Goal: Task Accomplishment & Management: Use online tool/utility

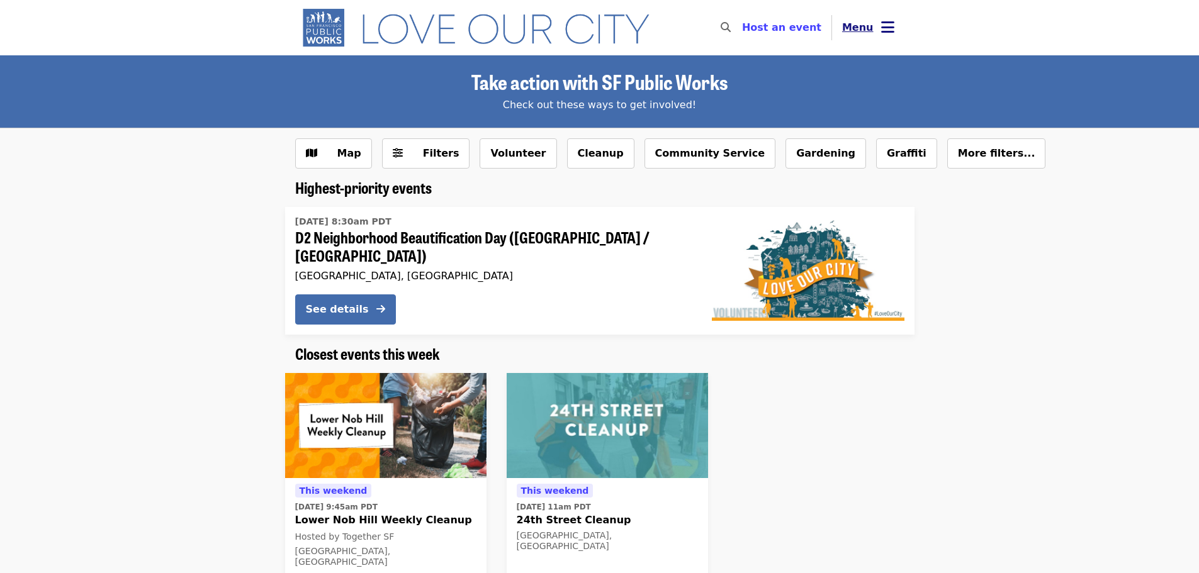
click at [879, 33] on button "Menu" at bounding box center [868, 28] width 72 height 30
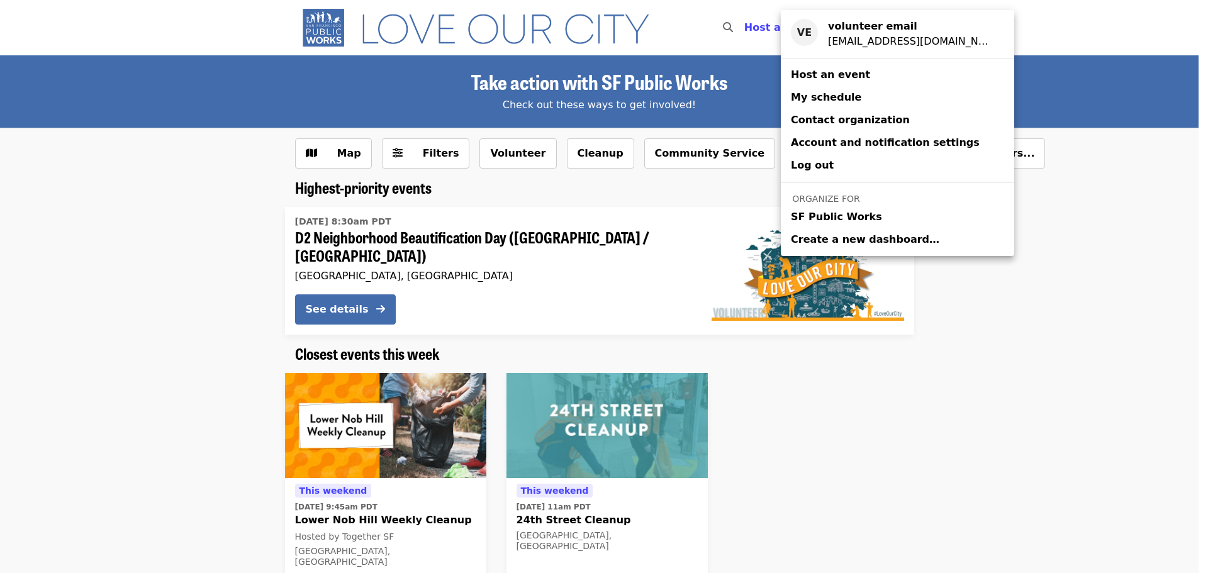
click at [581, 232] on div "Account menu" at bounding box center [604, 286] width 1208 height 573
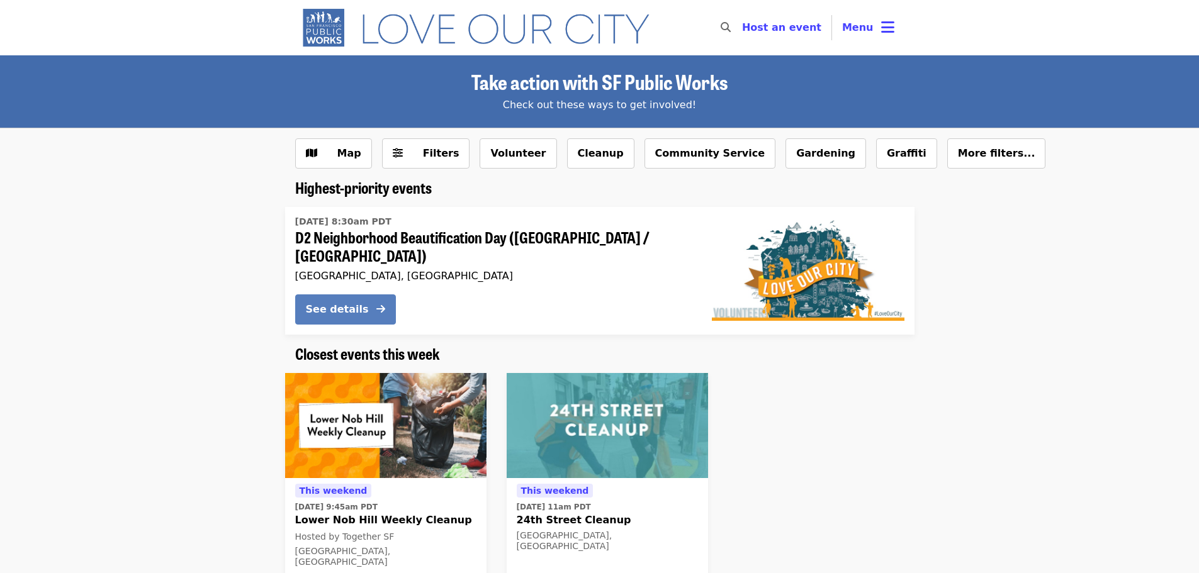
click at [334, 303] on div "See details" at bounding box center [337, 309] width 63 height 15
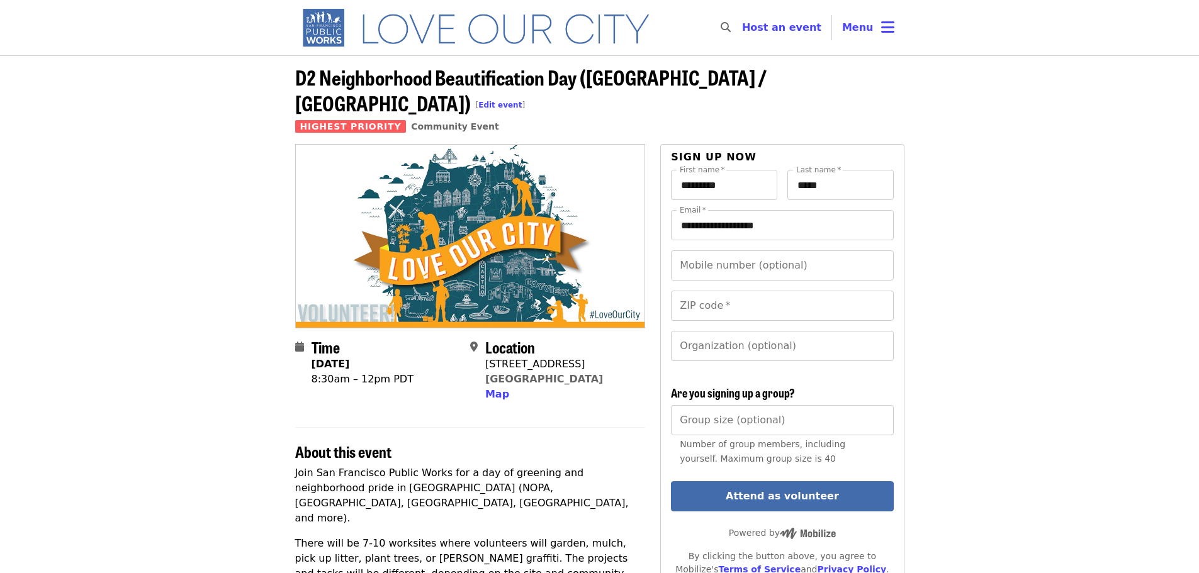
click at [904, 18] on nav "Skip to content ​ Host an event Host Menu" at bounding box center [599, 27] width 629 height 55
click at [894, 28] on icon "bars icon" at bounding box center [887, 27] width 13 height 18
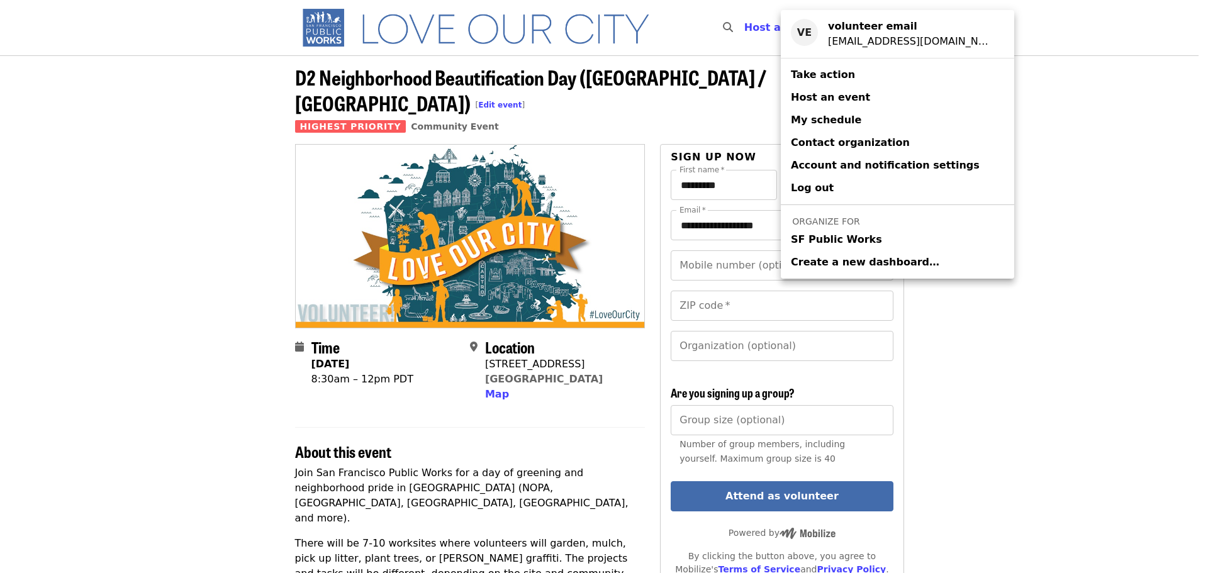
click at [849, 245] on span "SF Public Works" at bounding box center [836, 239] width 91 height 15
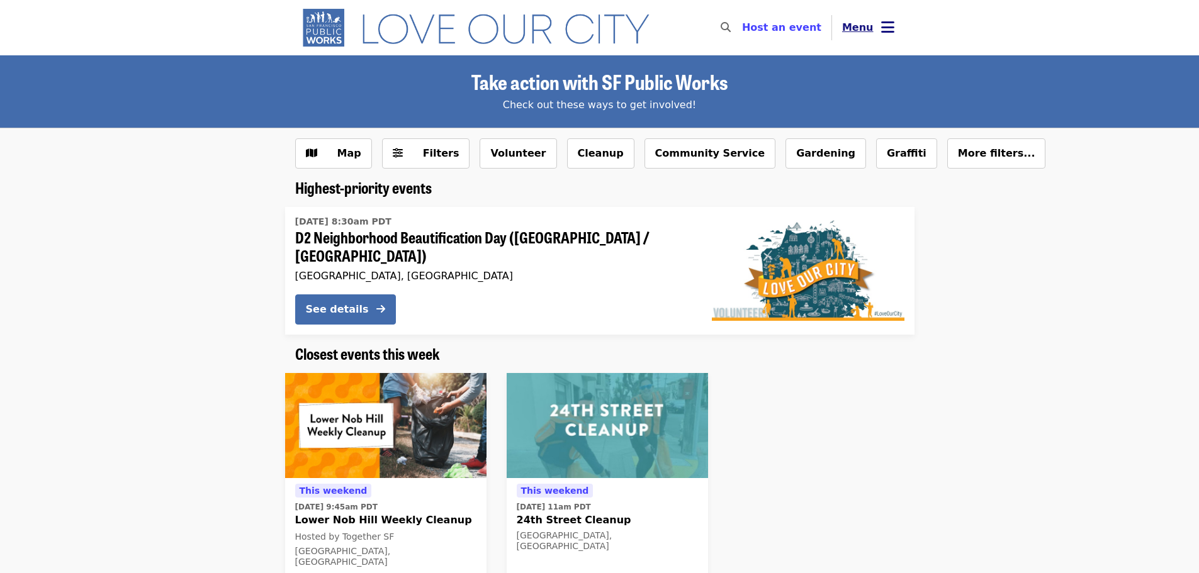
click at [888, 27] on icon "bars icon" at bounding box center [887, 27] width 13 height 18
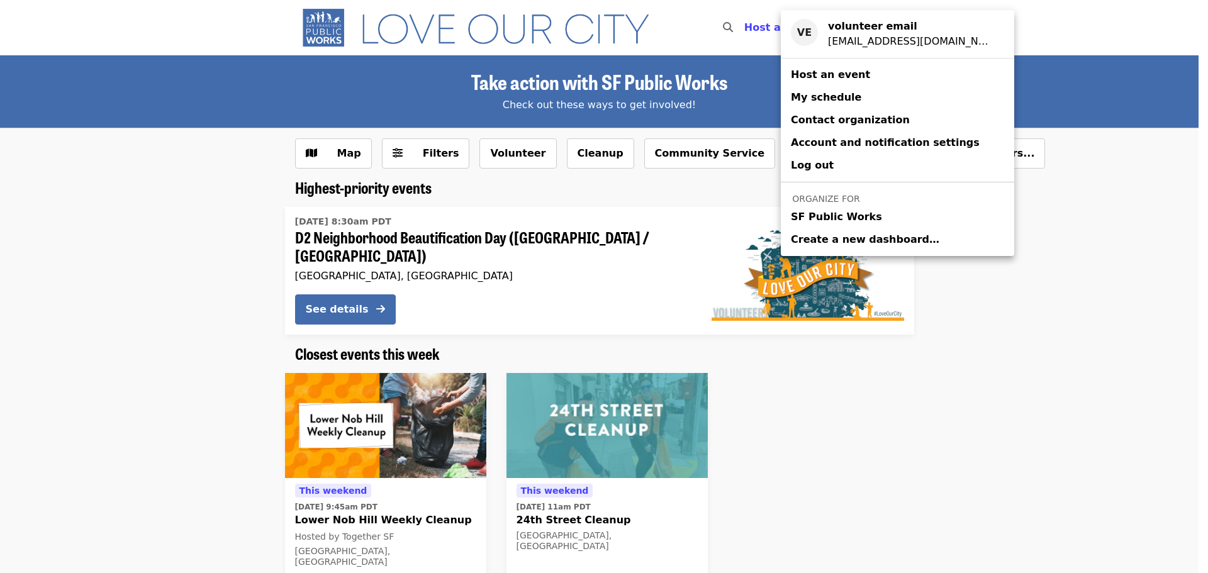
click at [841, 220] on span "SF Public Works" at bounding box center [836, 217] width 91 height 15
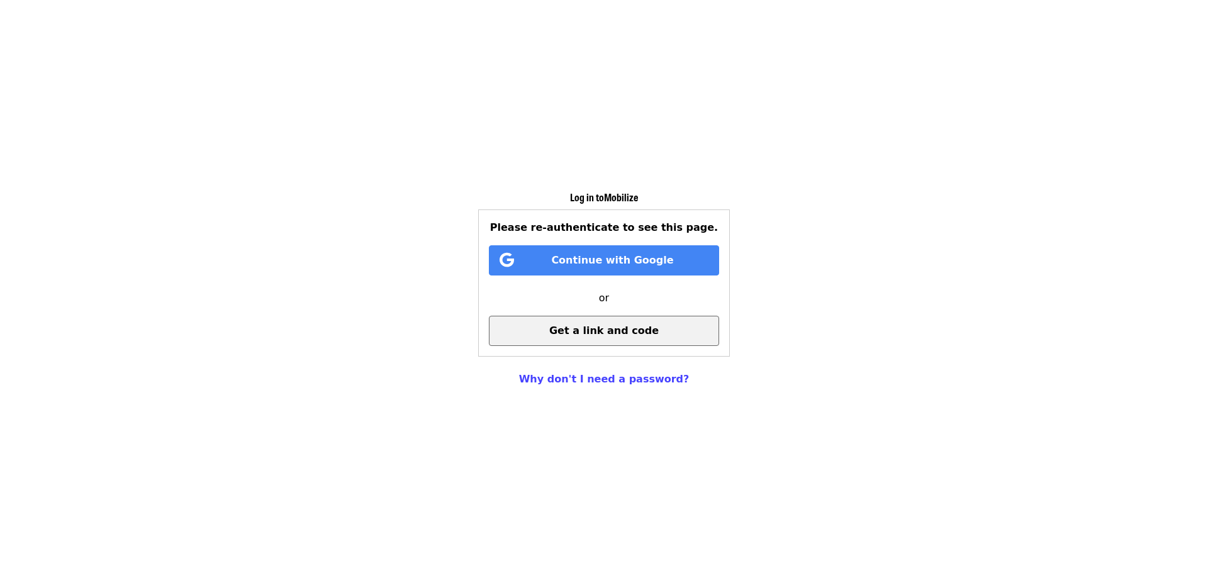
click at [622, 328] on span "Get a link and code" at bounding box center [603, 331] width 109 height 12
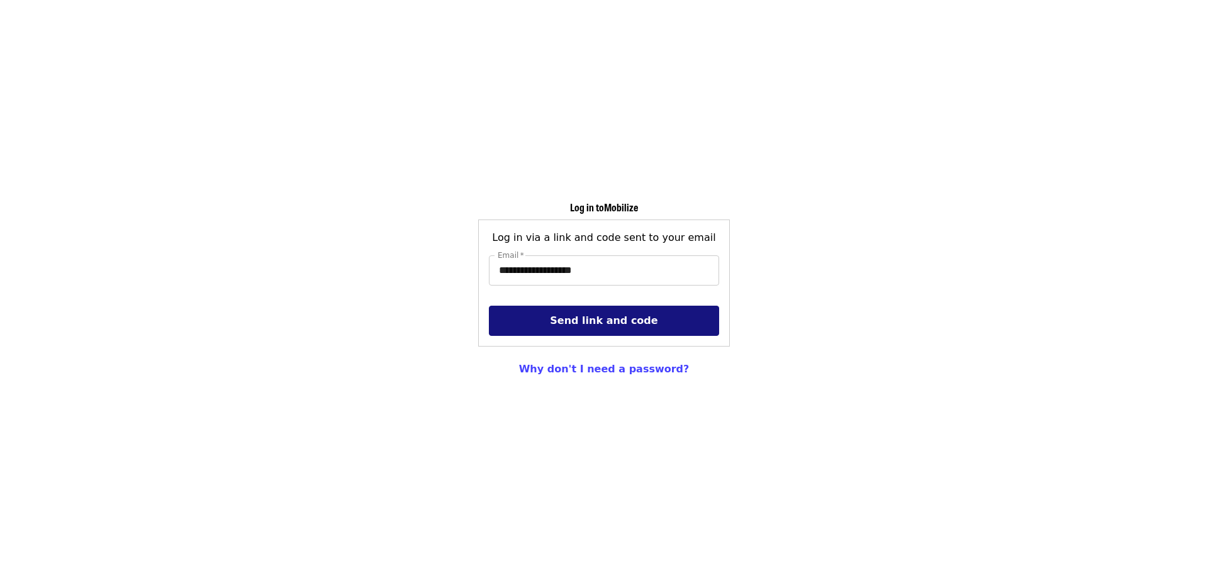
click at [603, 319] on span "Send link and code" at bounding box center [604, 321] width 108 height 12
